Goal: Task Accomplishment & Management: Manage account settings

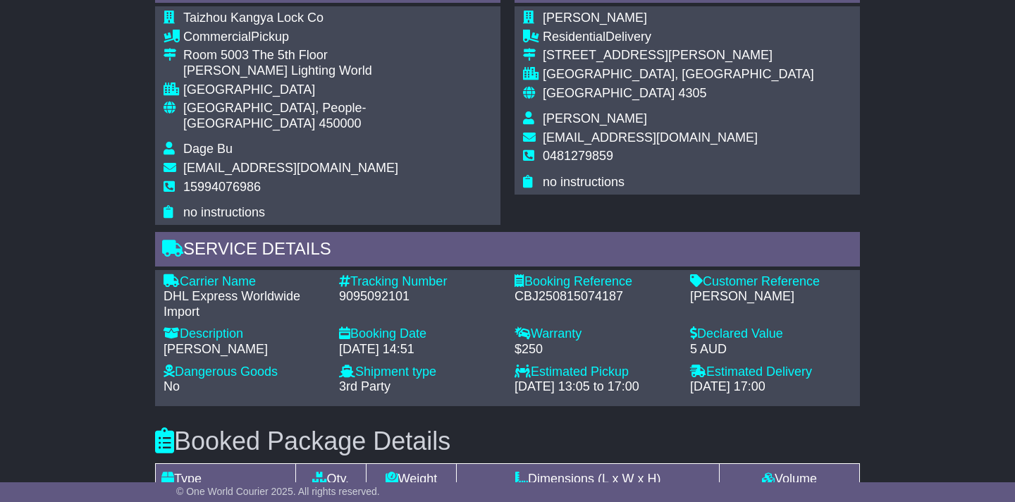
click at [208, 326] on div "Description" at bounding box center [244, 334] width 161 height 16
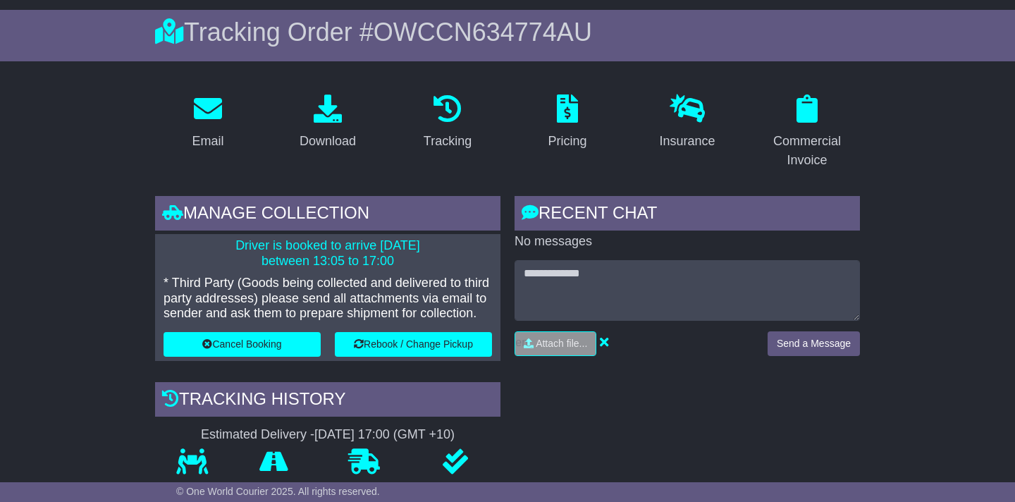
scroll to position [56, 0]
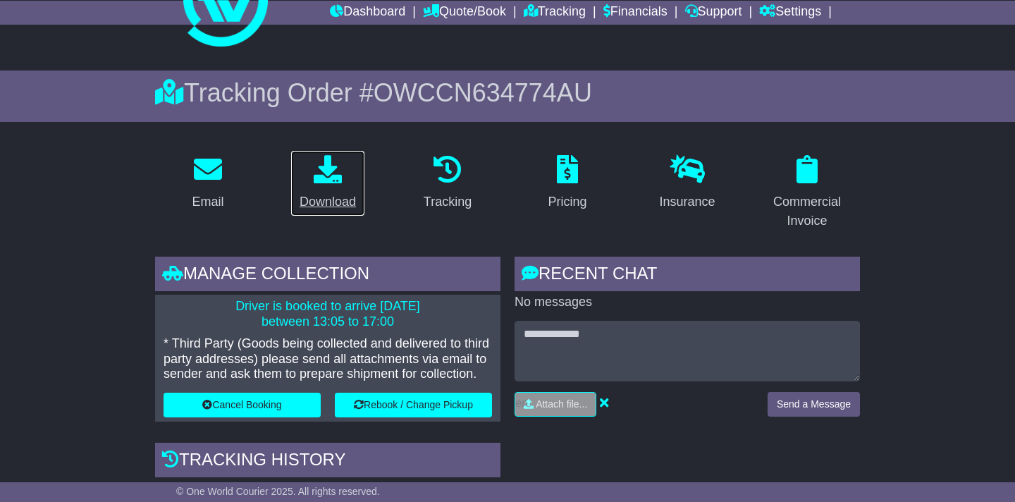
click at [329, 179] on icon at bounding box center [328, 169] width 28 height 28
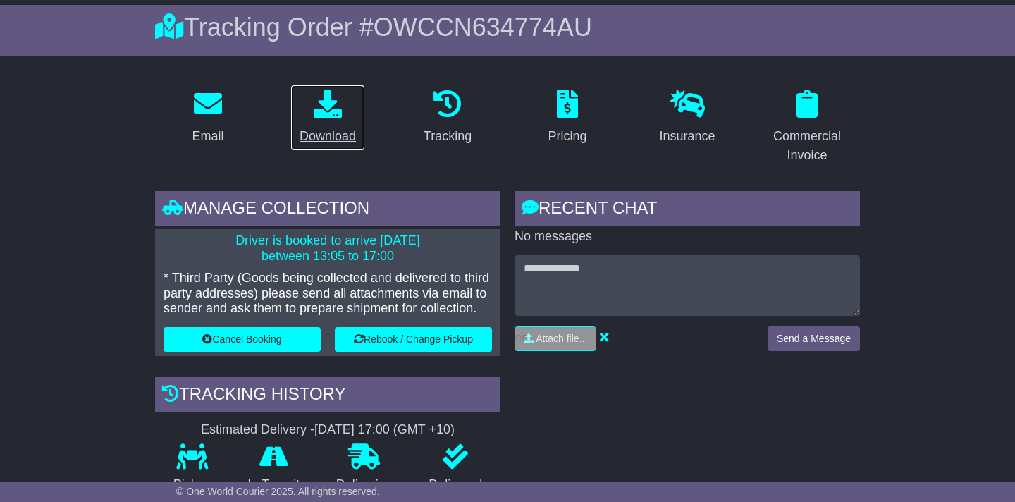
scroll to position [122, 0]
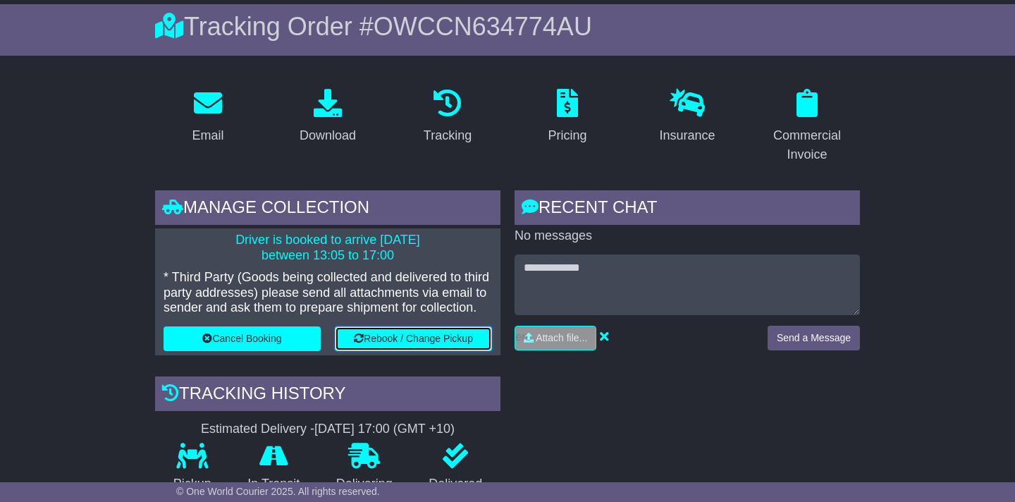
click at [394, 339] on button "Rebook / Change Pickup" at bounding box center [413, 338] width 157 height 25
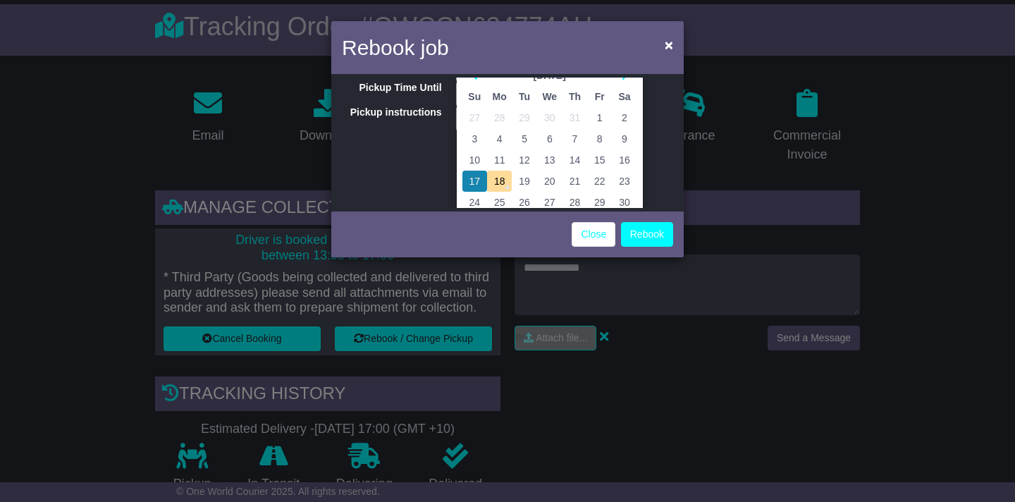
scroll to position [92, 0]
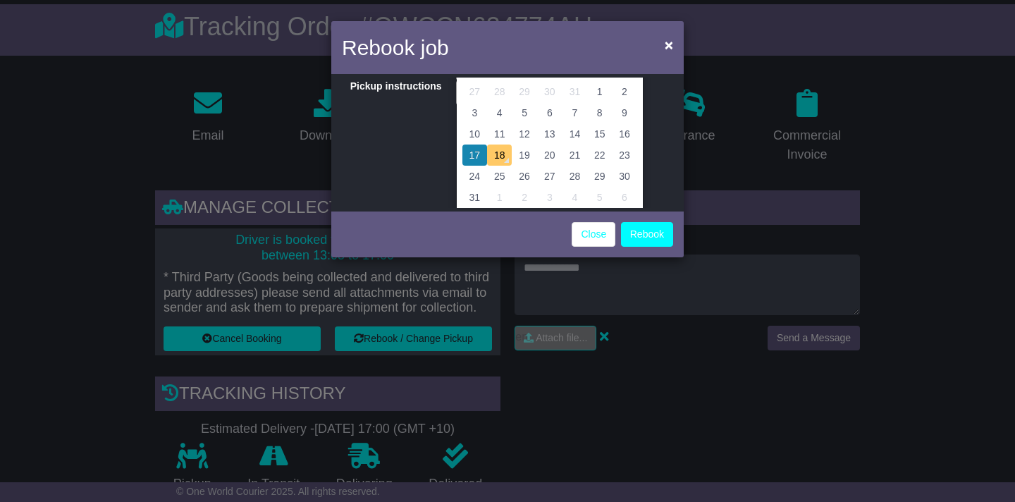
click at [497, 154] on td "18" at bounding box center [499, 155] width 25 height 21
type input "**********"
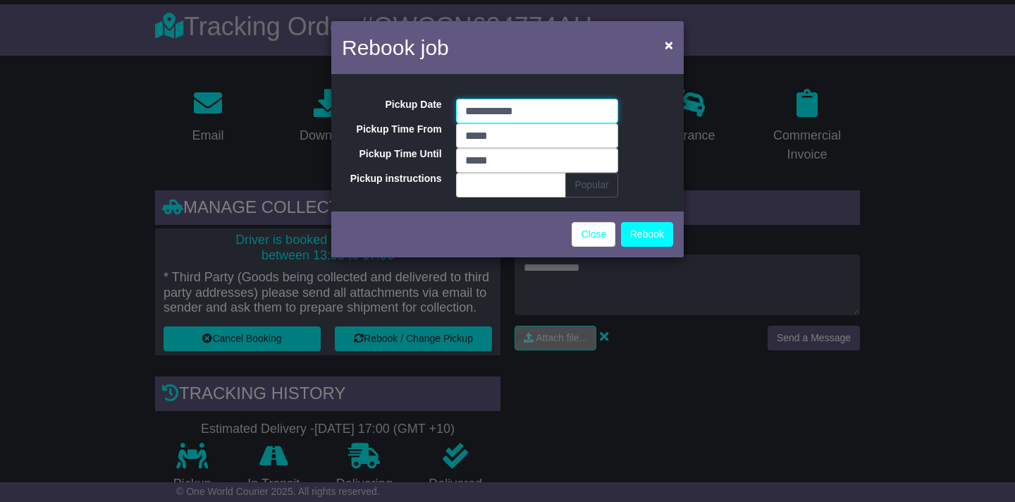
click at [486, 109] on input "**********" at bounding box center [537, 111] width 162 height 25
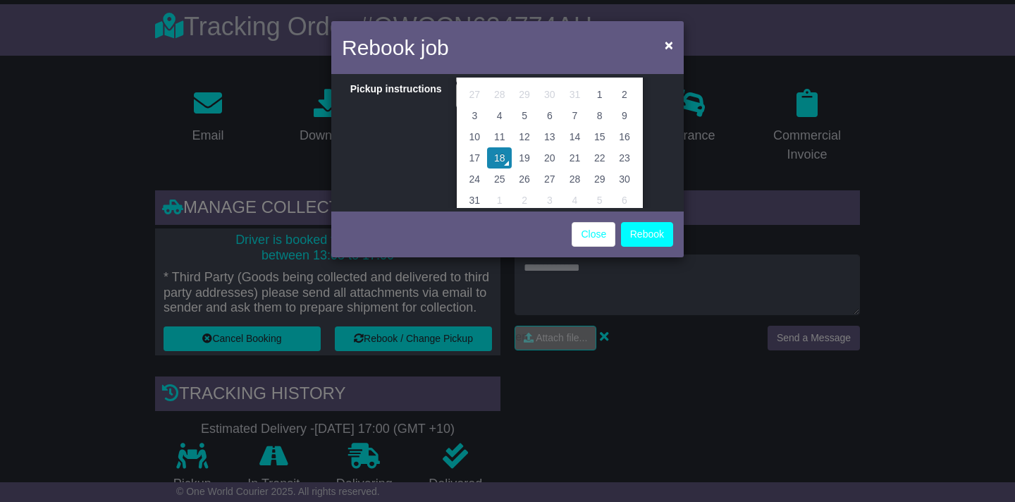
scroll to position [75, 0]
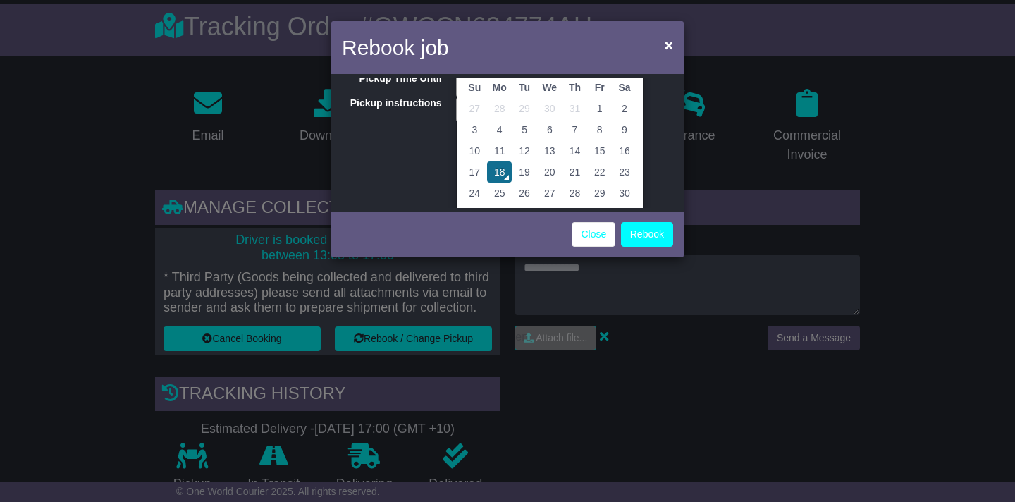
click at [500, 166] on td "18" at bounding box center [499, 171] width 25 height 21
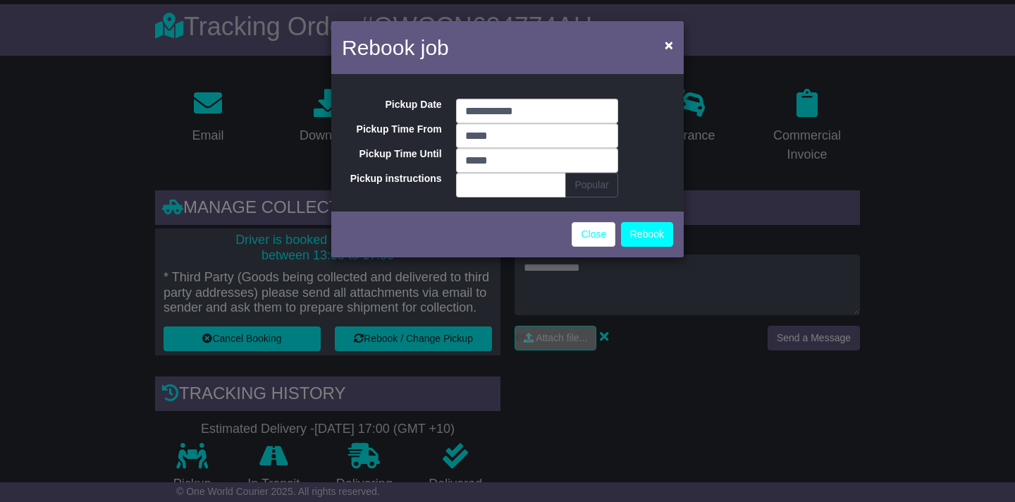
scroll to position [0, 0]
click at [502, 141] on input "*****" at bounding box center [537, 135] width 162 height 25
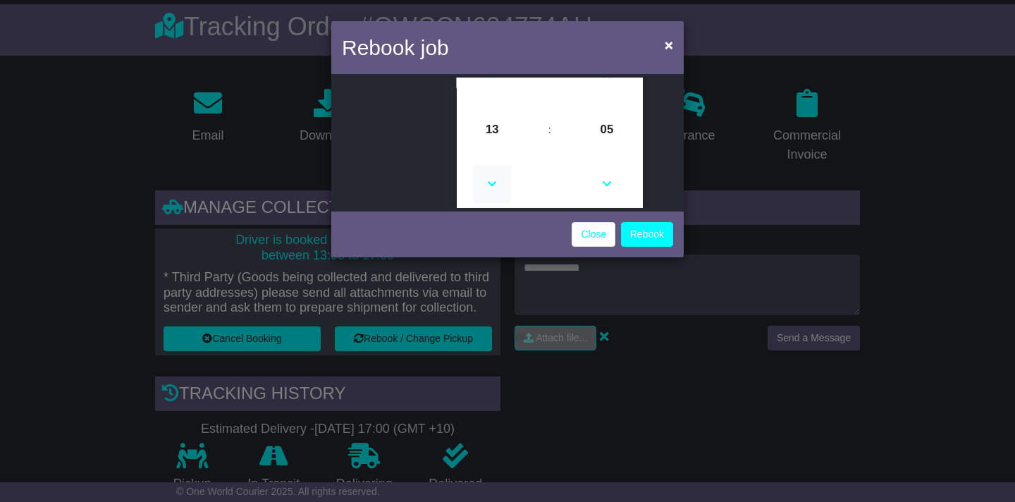
scroll to position [118, 0]
click at [496, 163] on icon at bounding box center [492, 174] width 38 height 38
click at [496, 164] on icon at bounding box center [492, 174] width 38 height 38
click at [497, 163] on icon at bounding box center [492, 174] width 38 height 38
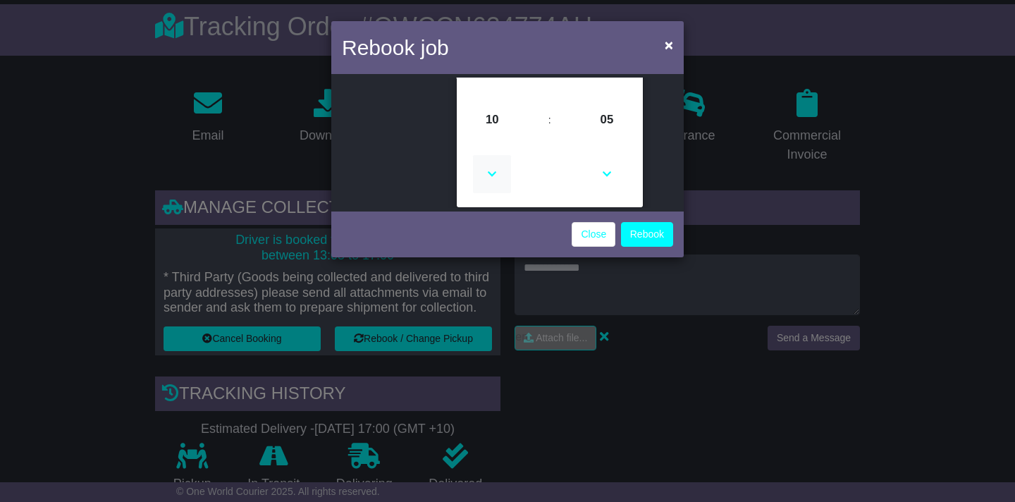
click at [497, 164] on icon at bounding box center [492, 174] width 38 height 38
click at [497, 165] on icon at bounding box center [492, 174] width 38 height 38
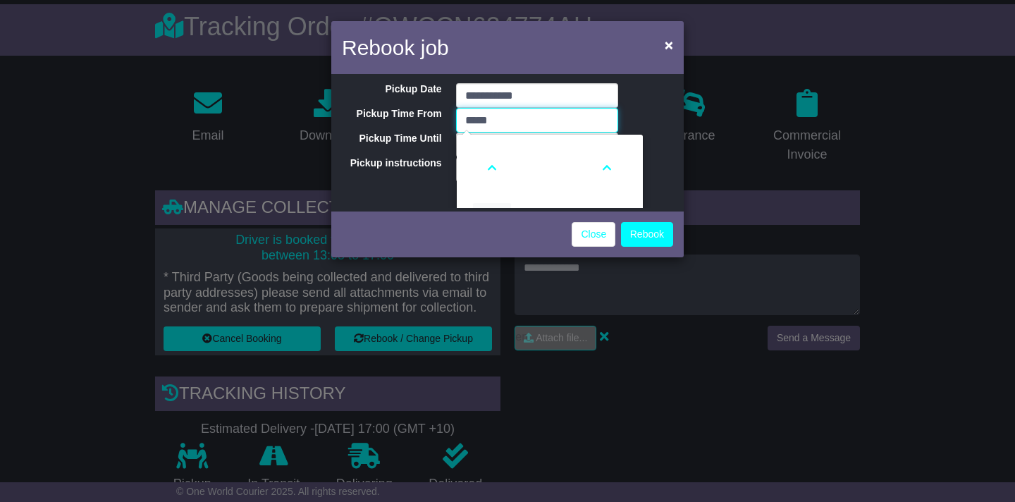
scroll to position [13, 0]
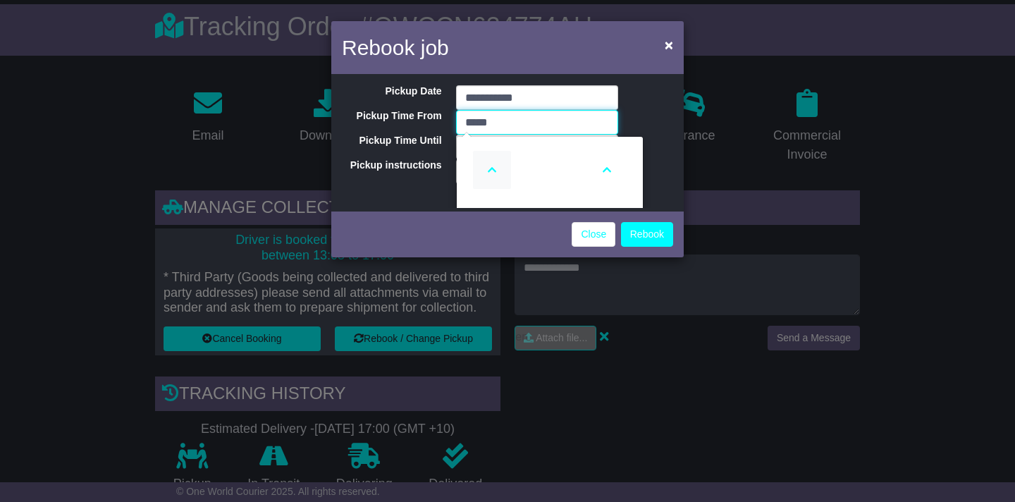
click at [496, 165] on icon at bounding box center [492, 170] width 38 height 38
type input "*****"
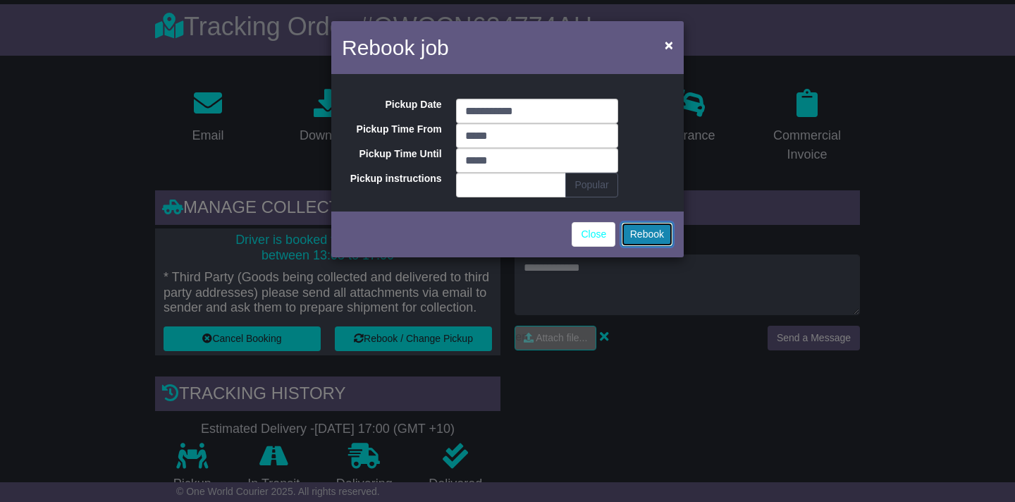
scroll to position [0, 0]
click at [654, 235] on button "Rebook" at bounding box center [647, 234] width 52 height 25
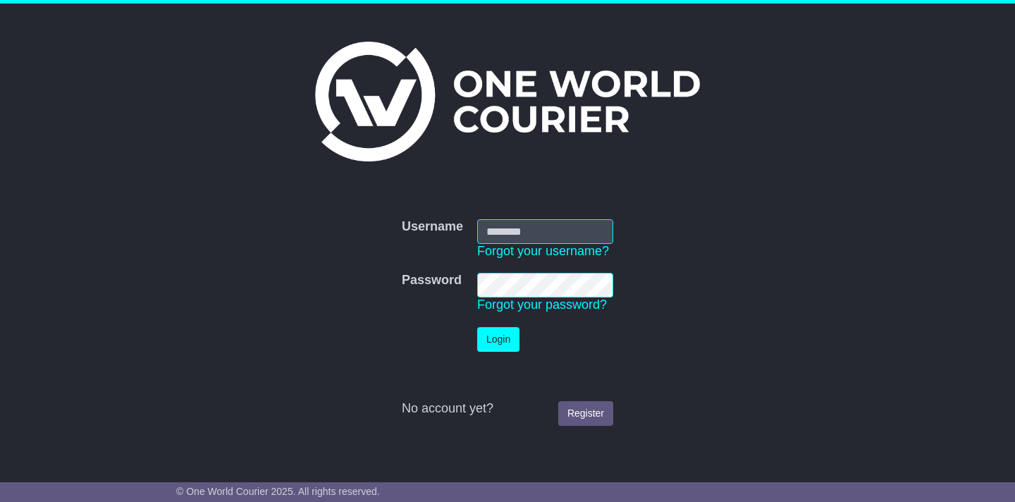
type input "**********"
click at [494, 347] on button "Login" at bounding box center [498, 339] width 42 height 25
